Goal: Information Seeking & Learning: Check status

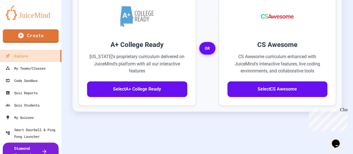
scroll to position [196, 0]
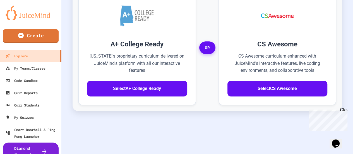
click at [341, 88] on div "A+ College Ready [US_STATE]'s proprietary curriculum delivered on JuiceMind's p…" at bounding box center [207, 47] width 280 height 149
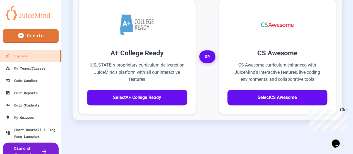
scroll to position [184, 0]
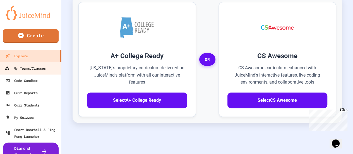
click at [40, 69] on div "My Teams/Classes" at bounding box center [25, 68] width 41 height 7
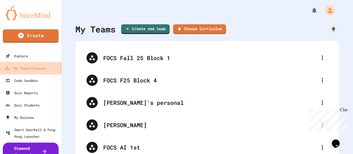
click at [40, 69] on div "My Teams/Classes" at bounding box center [25, 68] width 41 height 7
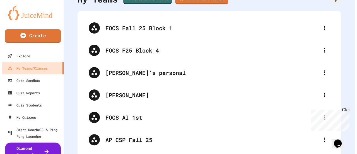
scroll to position [35, 0]
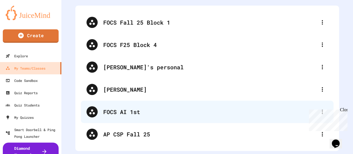
click at [131, 114] on div "FOCS AI 1st" at bounding box center [209, 111] width 213 height 8
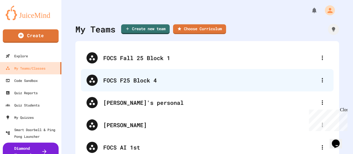
click at [143, 81] on div "FOCS F25 Block 4" at bounding box center [209, 80] width 213 height 8
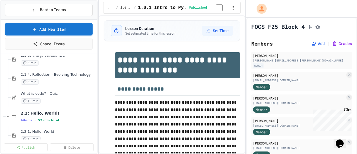
scroll to position [134, 0]
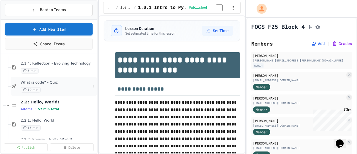
click at [54, 84] on span "What is code? - Quiz" at bounding box center [56, 82] width 70 height 5
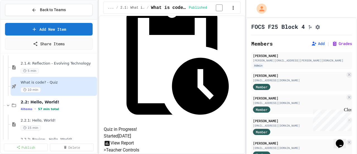
scroll to position [119, 0]
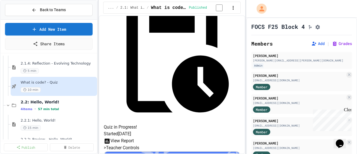
click at [134, 137] on button "View Report" at bounding box center [119, 140] width 30 height 7
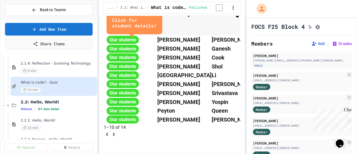
scroll to position [491, 0]
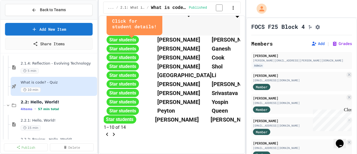
click at [199, 116] on span "[PERSON_NAME]" at bounding box center [177, 119] width 44 height 7
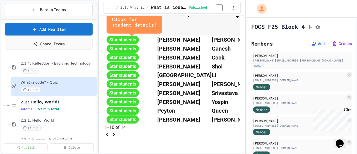
click at [117, 131] on icon "Go to next page" at bounding box center [113, 134] width 7 height 7
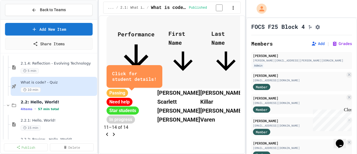
scroll to position [365, 0]
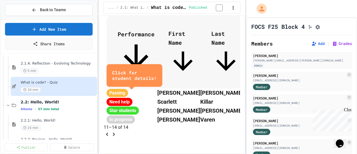
click at [135, 115] on span "In progress" at bounding box center [121, 119] width 28 height 8
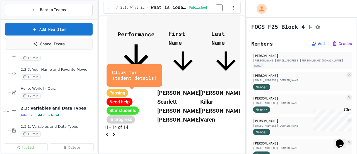
scroll to position [223, 0]
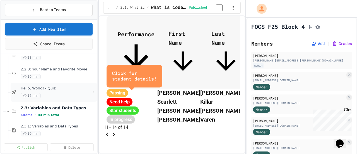
click at [46, 93] on div "17 min" at bounding box center [56, 95] width 70 height 5
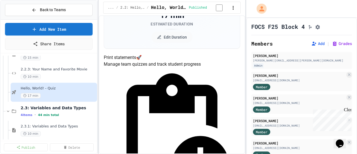
scroll to position [69, 0]
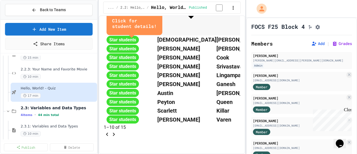
scroll to position [493, 0]
click at [200, 116] on span "[PERSON_NAME]" at bounding box center [178, 119] width 43 height 7
click at [117, 131] on icon "Go to next page" at bounding box center [113, 134] width 7 height 7
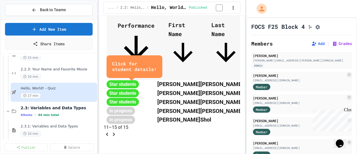
scroll to position [358, 0]
click at [199, 107] on span "[PERSON_NAME]" at bounding box center [177, 110] width 44 height 7
click at [196, 123] on span "[PERSON_NAME]" at bounding box center [177, 119] width 44 height 7
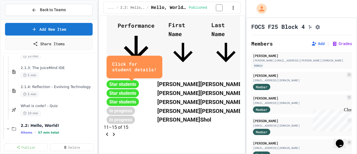
scroll to position [109, 0]
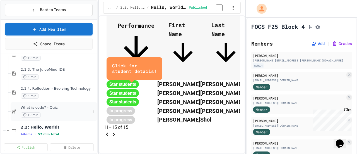
click at [52, 107] on span "What is code? - Quiz" at bounding box center [56, 107] width 70 height 5
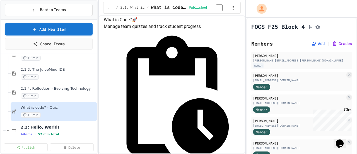
scroll to position [61, 0]
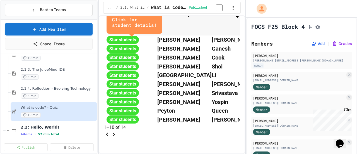
scroll to position [471, 0]
click at [117, 134] on icon "Go to next page" at bounding box center [113, 134] width 7 height 7
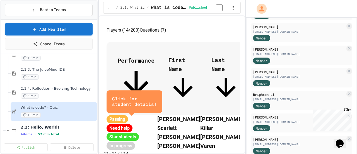
scroll to position [182, 0]
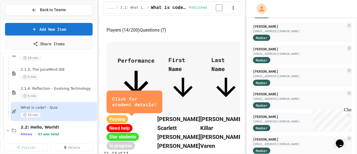
scroll to position [341, 0]
